Goal: Task Accomplishment & Management: Use online tool/utility

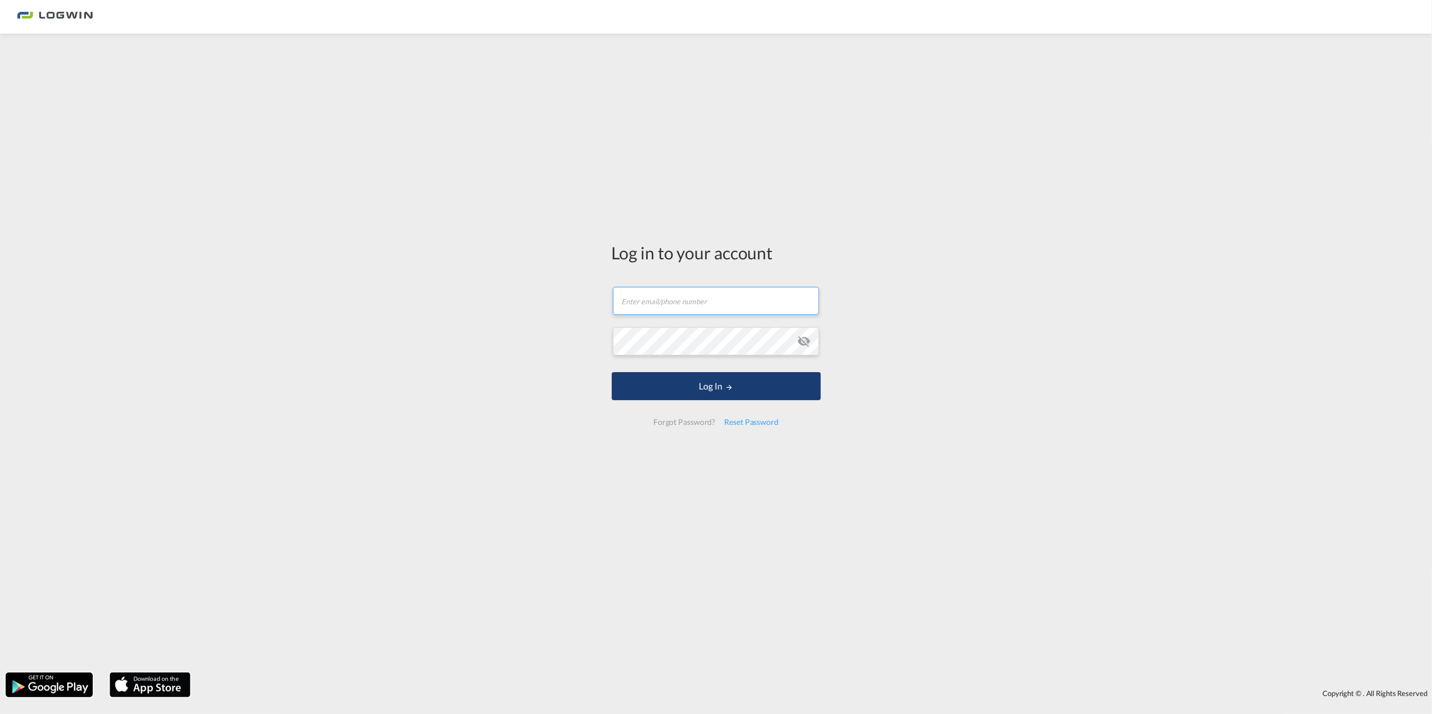
type input "[PERSON_NAME][EMAIL_ADDRESS][PERSON_NAME][DOMAIN_NAME]"
click at [699, 383] on button "Log In" at bounding box center [716, 386] width 209 height 28
